Goal: Task Accomplishment & Management: Manage account settings

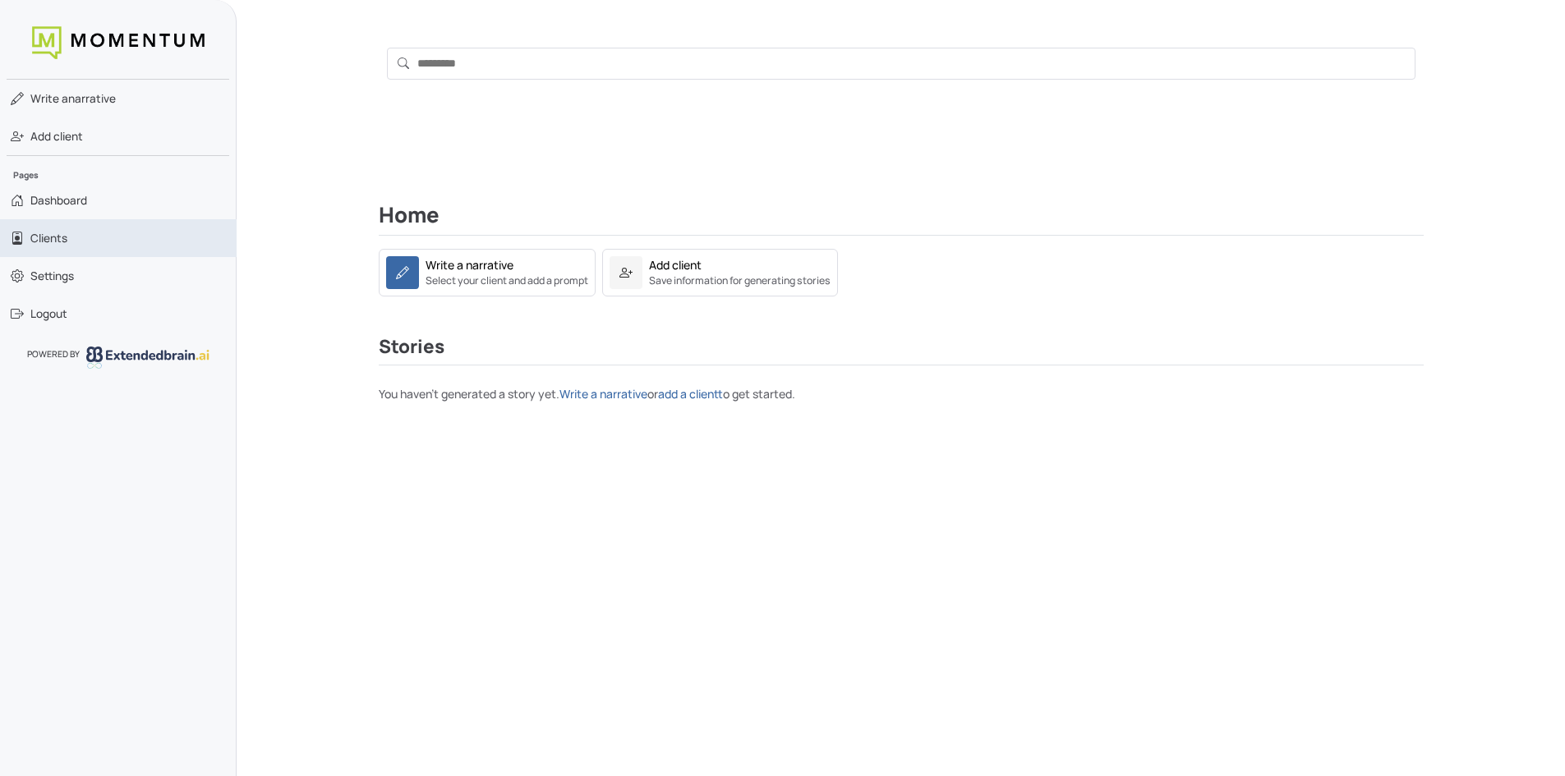
click at [47, 249] on link "Clients" at bounding box center [118, 238] width 237 height 38
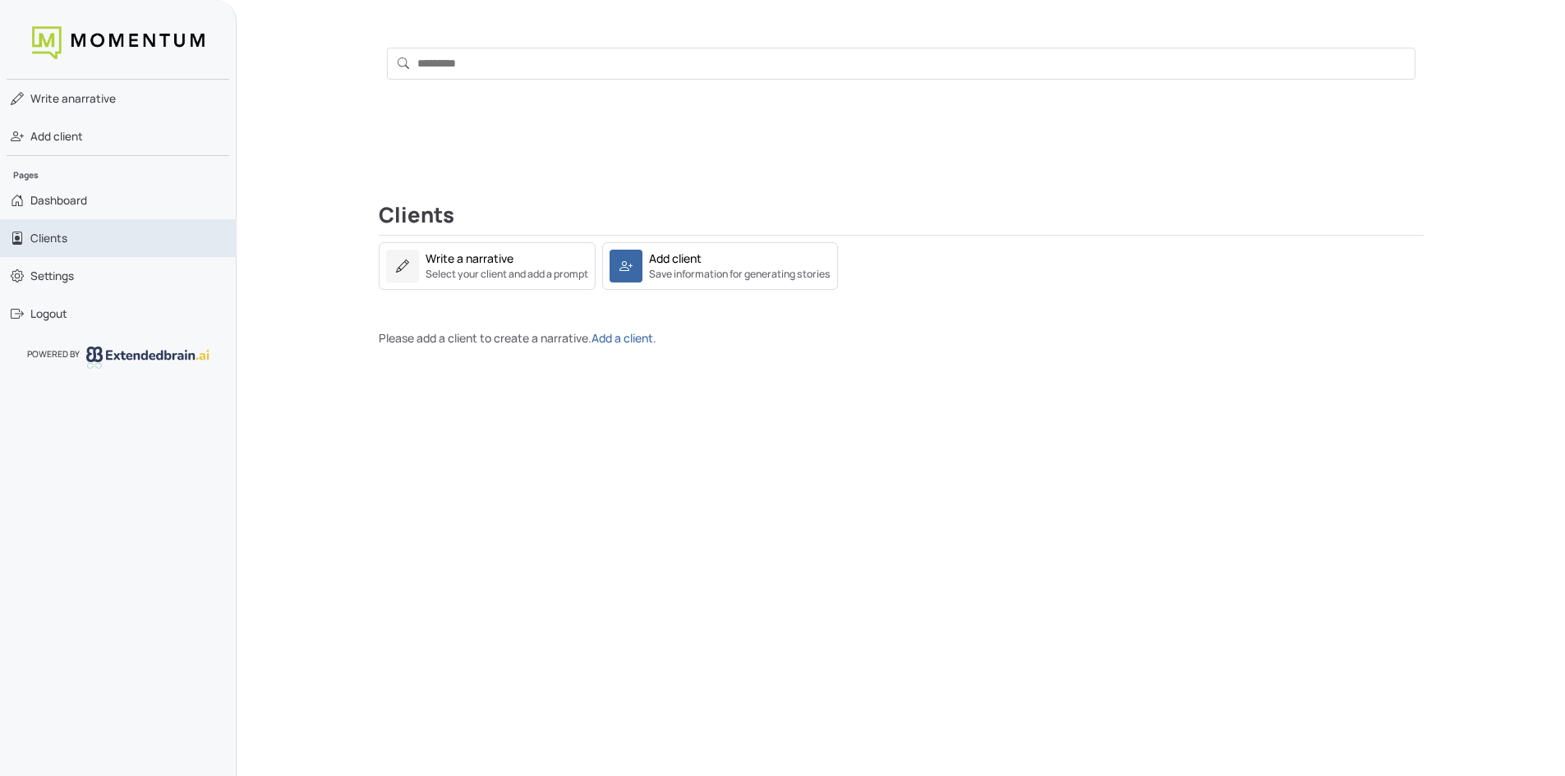
click at [102, 237] on link "Clients" at bounding box center [118, 238] width 237 height 38
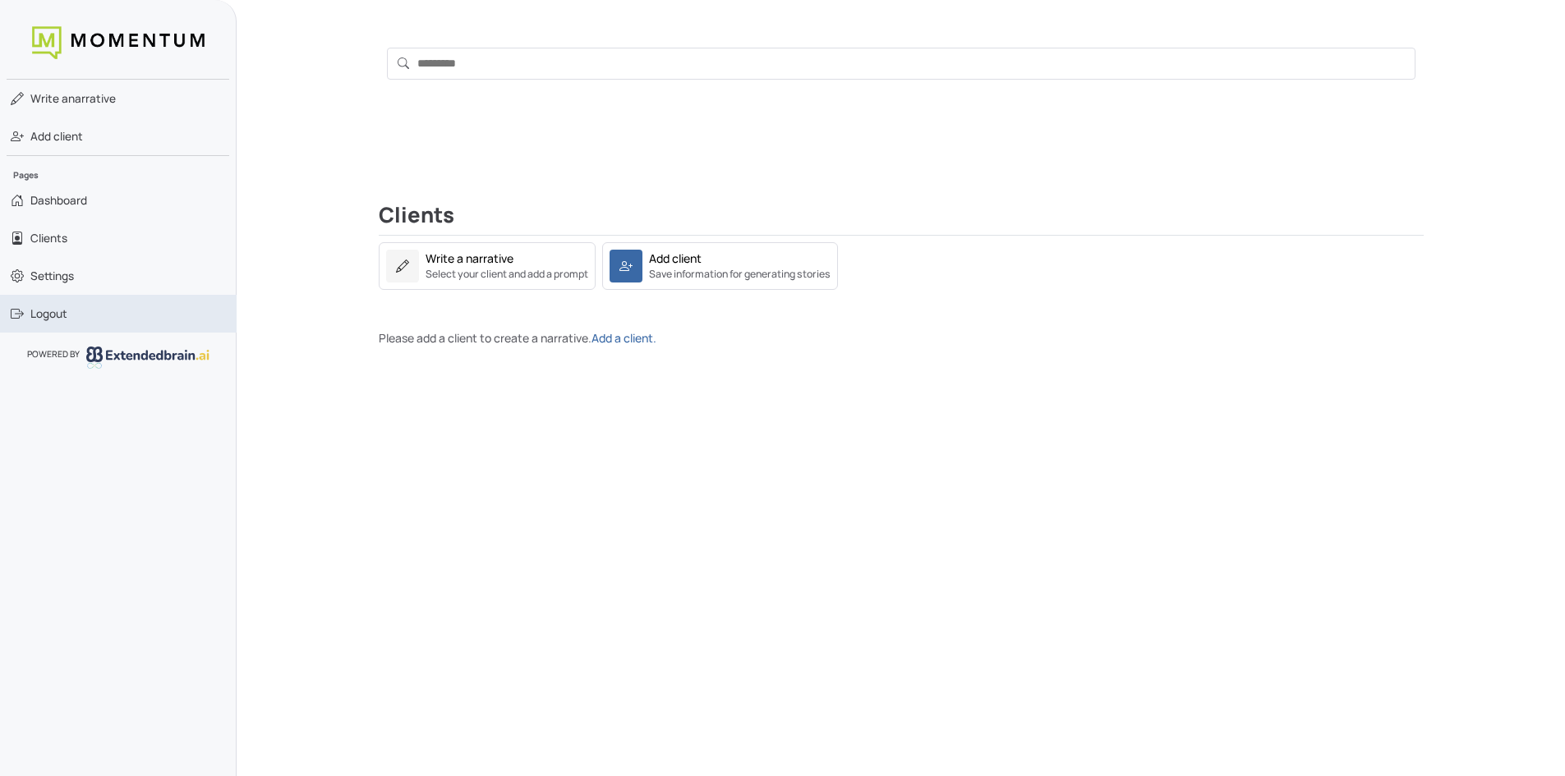
click at [57, 318] on span "Logout" at bounding box center [48, 314] width 37 height 16
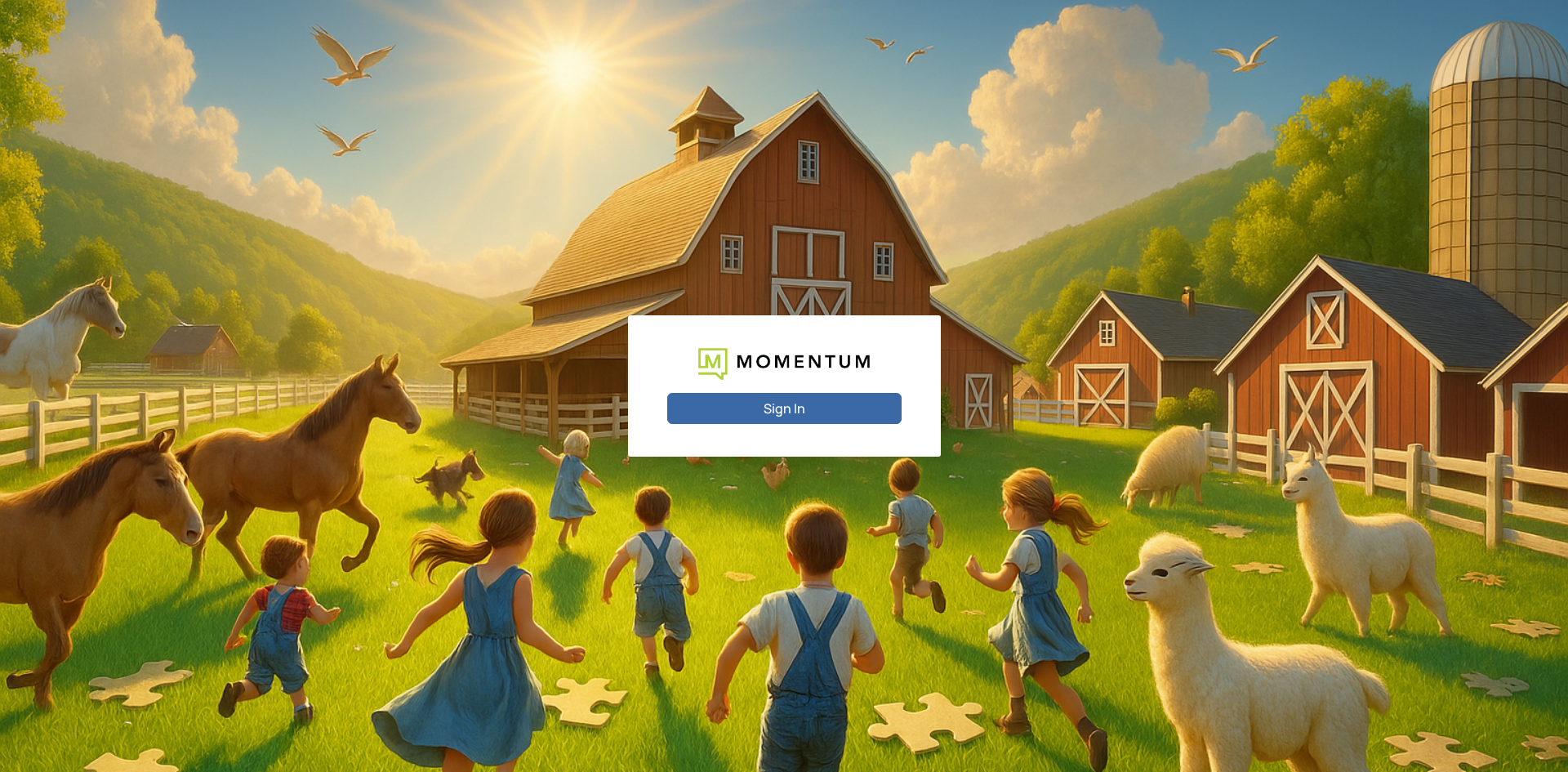
click at [781, 414] on button "Sign In" at bounding box center [784, 408] width 235 height 31
